Goal: Task Accomplishment & Management: Manage account settings

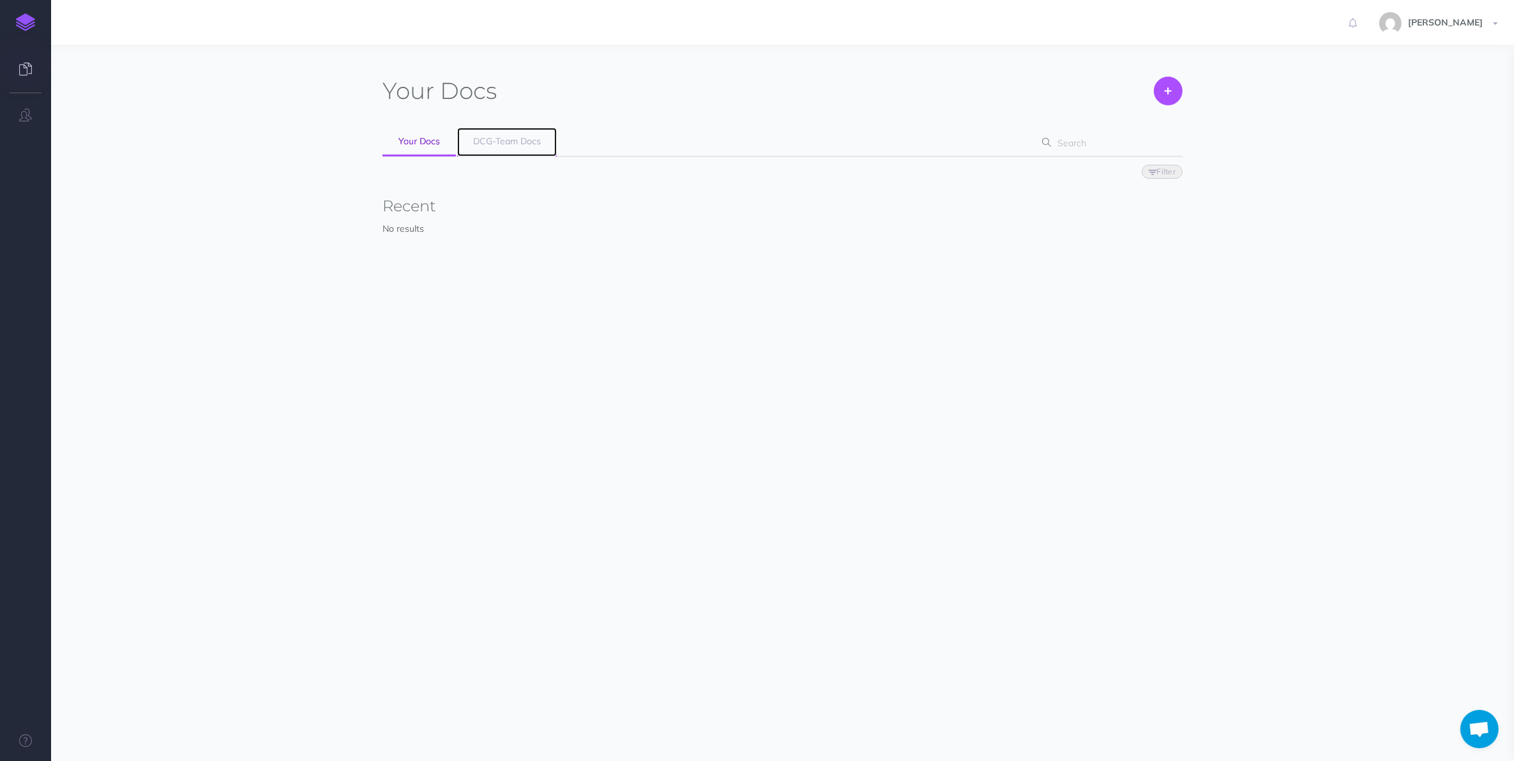
click at [517, 139] on span "DCG-Team Docs" at bounding box center [507, 140] width 68 height 11
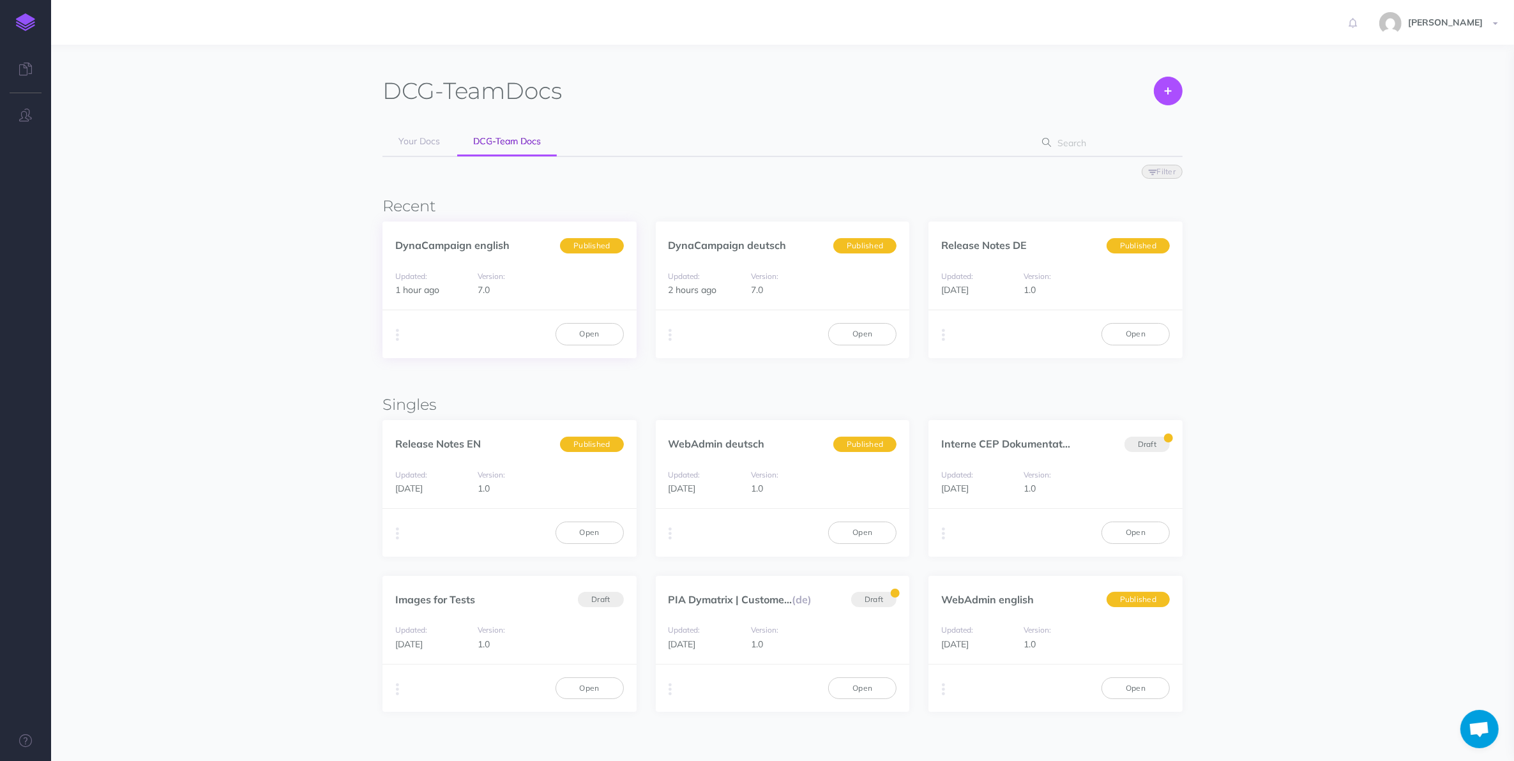
click at [404, 347] on div "Duplicate Export PDF Beta Markdown Beta Advanced Archive Open" at bounding box center [510, 334] width 254 height 48
click at [402, 337] on button "button" at bounding box center [397, 335] width 12 height 19
click at [482, 400] on button "Advanced" at bounding box center [463, 406] width 160 height 22
click at [672, 333] on icon "button" at bounding box center [670, 335] width 3 height 18
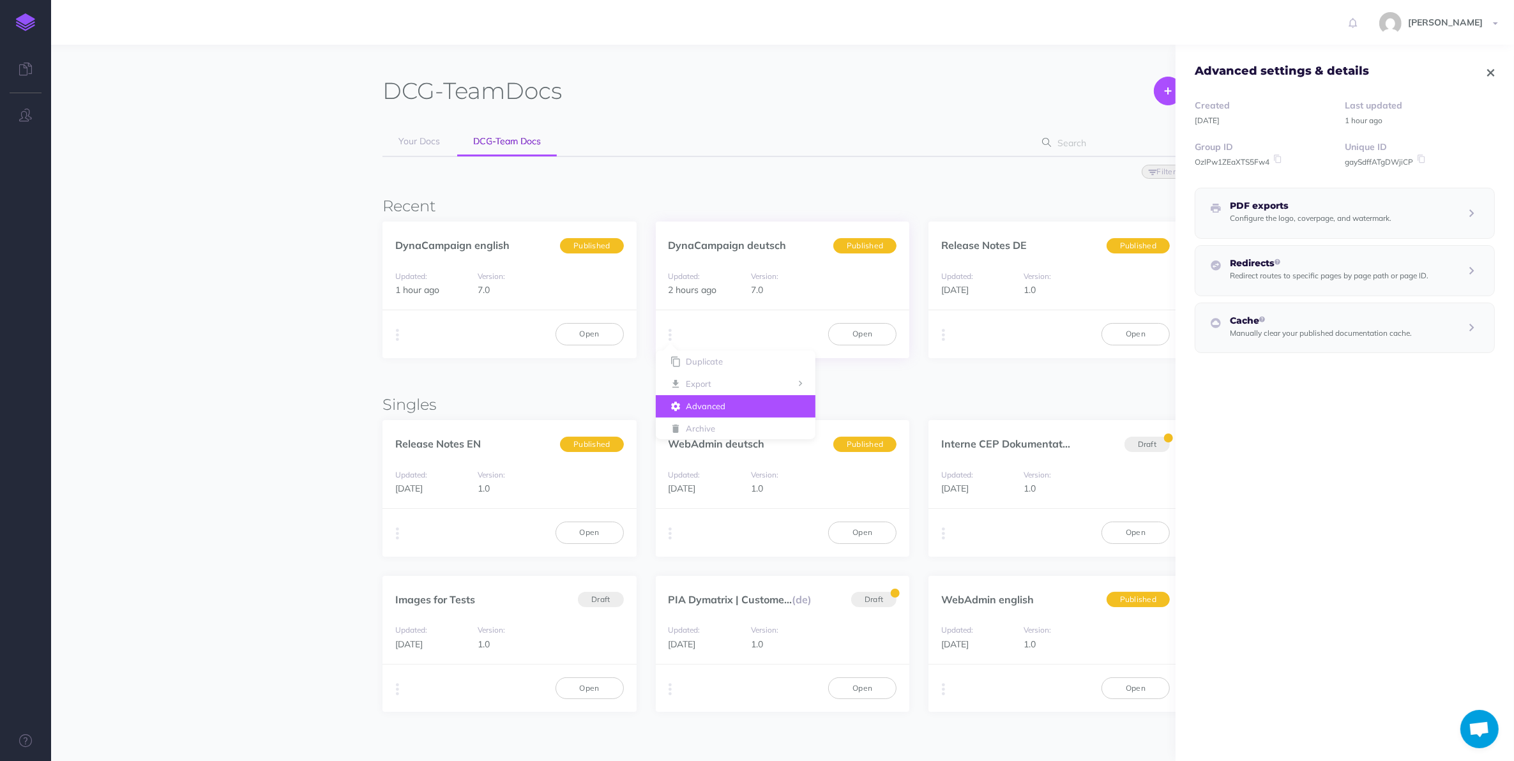
click at [709, 401] on button "Advanced" at bounding box center [736, 406] width 160 height 22
click at [404, 330] on div "Duplicate Export PDF Beta Markdown Beta Advanced Archive Open" at bounding box center [510, 334] width 254 height 48
click at [393, 333] on button "button" at bounding box center [397, 335] width 12 height 19
click at [420, 423] on button "Archive" at bounding box center [463, 429] width 160 height 22
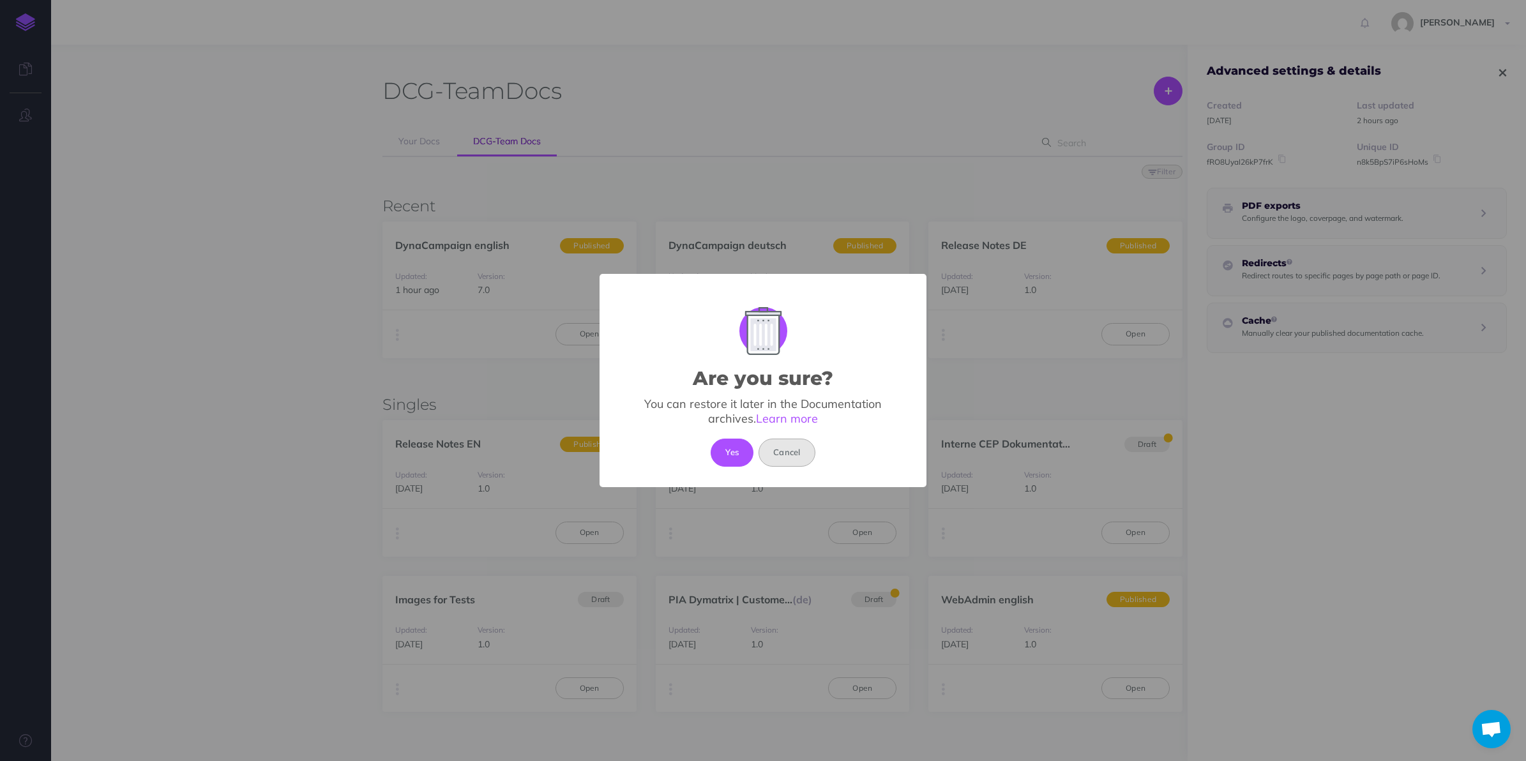
click at [777, 444] on button "Cancel" at bounding box center [787, 453] width 57 height 28
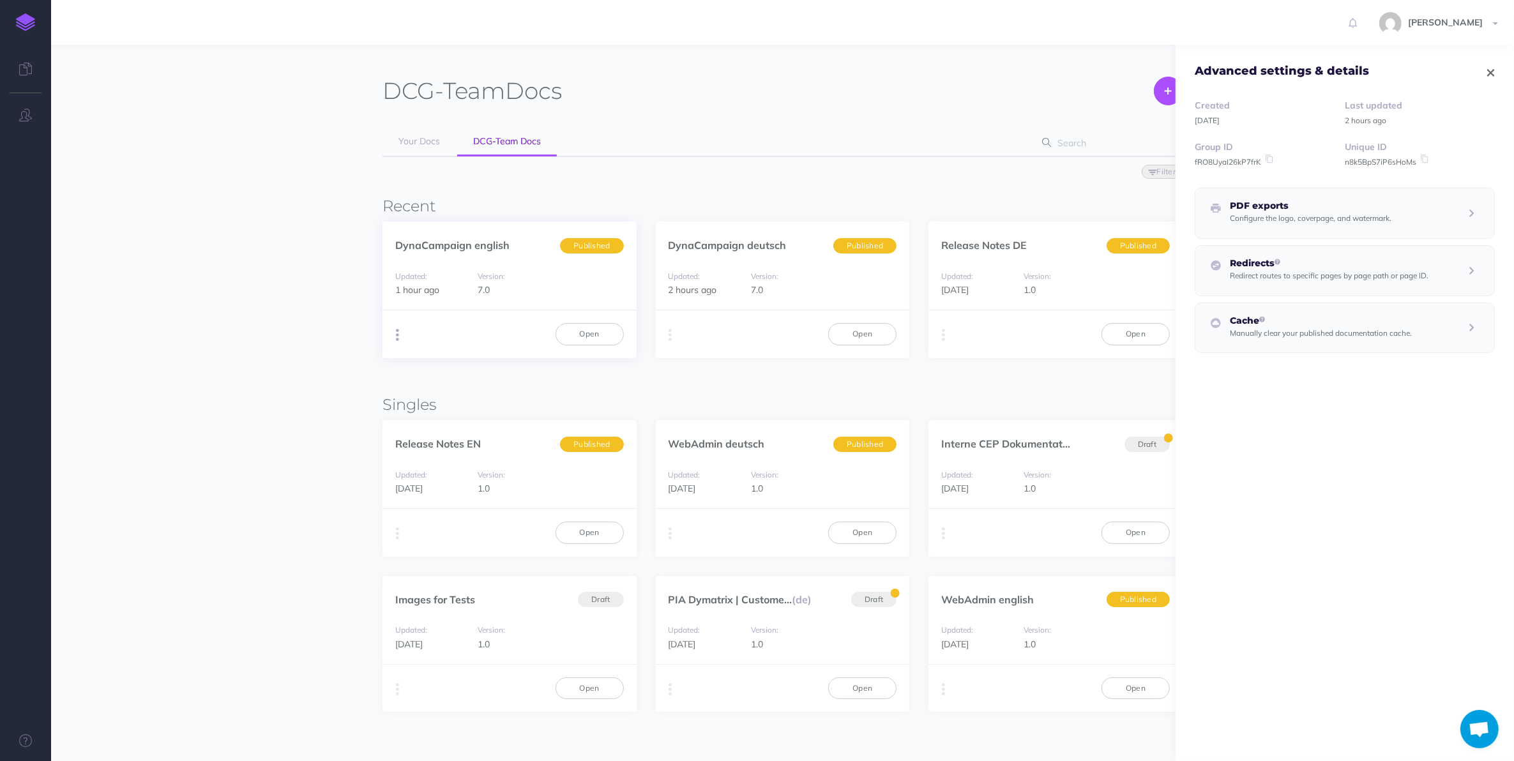
click at [401, 327] on button "button" at bounding box center [397, 335] width 12 height 19
click at [428, 404] on button "Advanced" at bounding box center [463, 406] width 160 height 22
